Goal: Transaction & Acquisition: Book appointment/travel/reservation

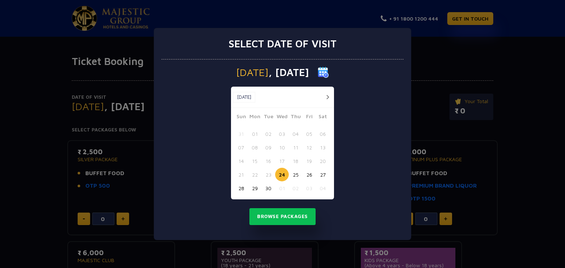
click at [326, 99] on button "button" at bounding box center [327, 97] width 9 height 9
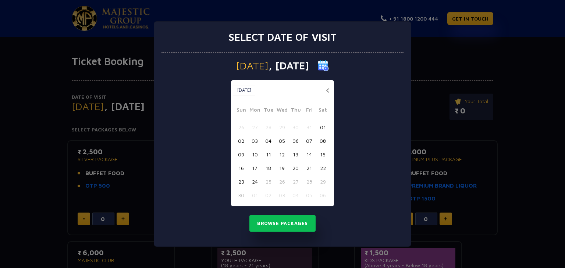
click at [240, 152] on button "09" at bounding box center [241, 155] width 14 height 14
click at [254, 154] on button "10" at bounding box center [255, 155] width 14 height 14
click at [238, 153] on button "09" at bounding box center [241, 155] width 14 height 14
click at [275, 221] on button "Browse Packages" at bounding box center [282, 223] width 66 height 17
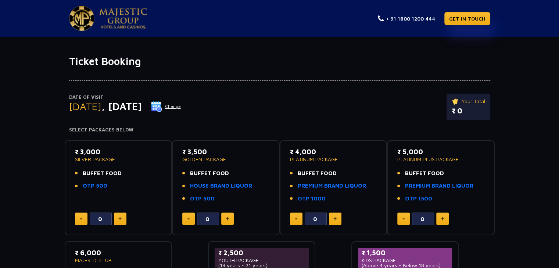
click at [0, 96] on div "Date of Visit Sunday , 09 Nov 2025 Change Your Total ₹ 0 Select Packages Below …" at bounding box center [279, 199] width 559 height 262
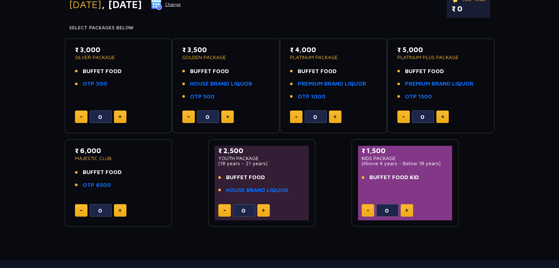
scroll to position [100, 0]
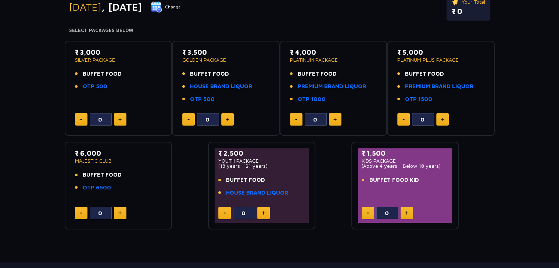
click at [0, 69] on div "Date of Visit Sunday , 09 Nov 2025 Change Your Total ₹ 0 Select Packages Below …" at bounding box center [279, 99] width 559 height 262
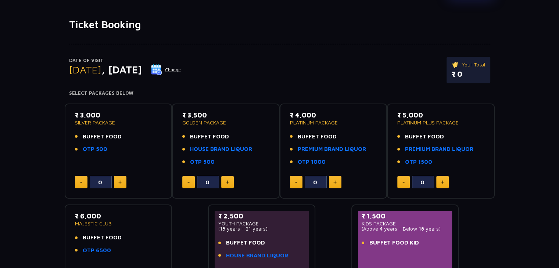
scroll to position [36, 0]
click at [0, 69] on div "Date of Visit Sunday , 09 Nov 2025 Change Your Total ₹ 0 Select Packages Below …" at bounding box center [279, 162] width 559 height 262
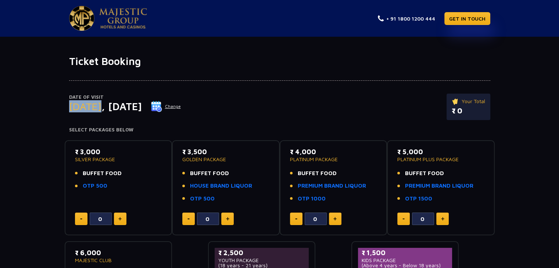
click at [0, 117] on div "Date of Visit Sunday , 09 Nov 2025 Change Your Total ₹ 0 Select Packages Below …" at bounding box center [279, 199] width 559 height 262
click at [125, 17] on img at bounding box center [123, 18] width 48 height 21
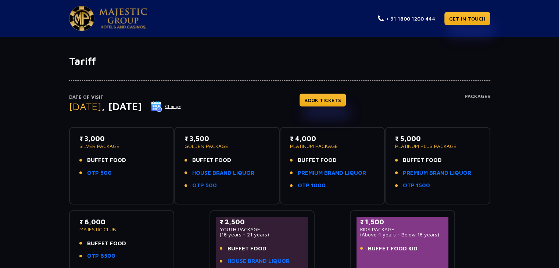
click at [0, 139] on div "Date of Visit [DATE] Change BOOK TICKETS Packages ₹ 3,000 SILVER PACKAGE BUFFET…" at bounding box center [279, 174] width 559 height 213
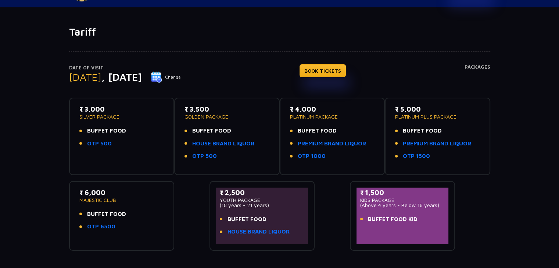
scroll to position [30, 0]
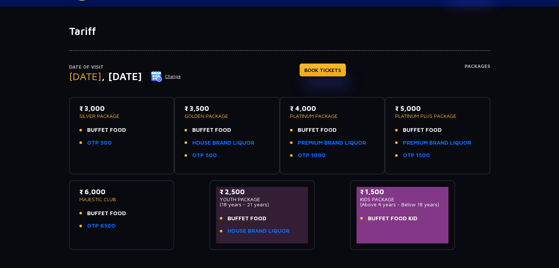
click at [214, 106] on p "₹ 3,500" at bounding box center [227, 109] width 85 height 10
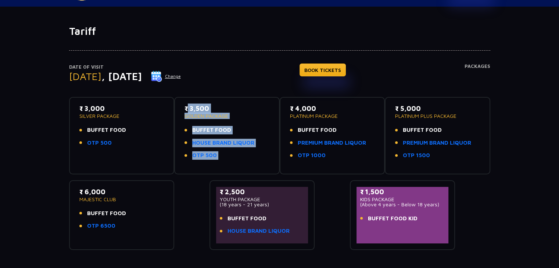
drag, startPoint x: 214, startPoint y: 106, endPoint x: 250, endPoint y: 176, distance: 78.8
click at [250, 176] on div "₹ 3,000 SILVER PACKAGE BUFFET FOOD OTP 500 ₹ 3,500 GOLDEN PACKAGE BUFFET FOOD H…" at bounding box center [279, 170] width 421 height 159
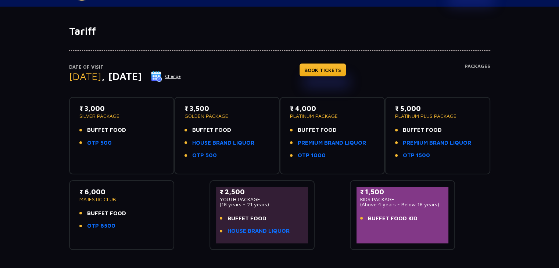
click at [250, 176] on div "₹ 3,000 SILVER PACKAGE BUFFET FOOD OTP 500 ₹ 3,500 GOLDEN PACKAGE BUFFET FOOD H…" at bounding box center [279, 170] width 421 height 159
drag, startPoint x: 250, startPoint y: 176, endPoint x: 228, endPoint y: 142, distance: 40.4
click at [228, 142] on div "₹ 3,000 SILVER PACKAGE BUFFET FOOD OTP 500 ₹ 3,500 GOLDEN PACKAGE BUFFET FOOD H…" at bounding box center [279, 170] width 421 height 159
click at [228, 142] on link "HOUSE BRAND LIQUOR" at bounding box center [223, 143] width 62 height 8
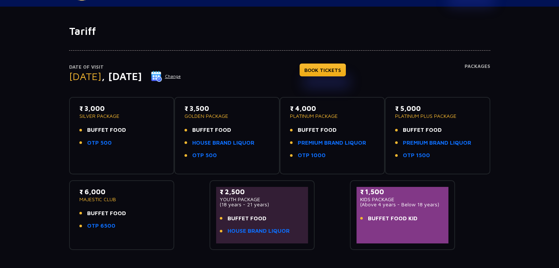
click at [0, 171] on div "Date of Visit [DATE] Change BOOK TICKETS Packages ₹ 3,000 SILVER PACKAGE BUFFET…" at bounding box center [279, 144] width 559 height 213
click at [340, 142] on link "PREMIUM BRAND LIQUOR" at bounding box center [332, 143] width 68 height 8
click at [431, 142] on link "PREMIUM BRAND LIQUOR" at bounding box center [437, 143] width 68 height 8
